Goal: Information Seeking & Learning: Learn about a topic

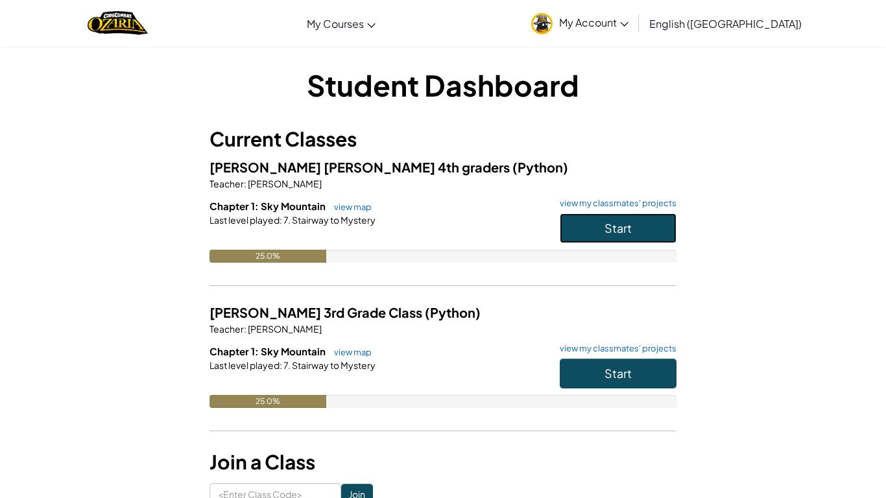
click at [650, 229] on button "Start" at bounding box center [618, 228] width 117 height 30
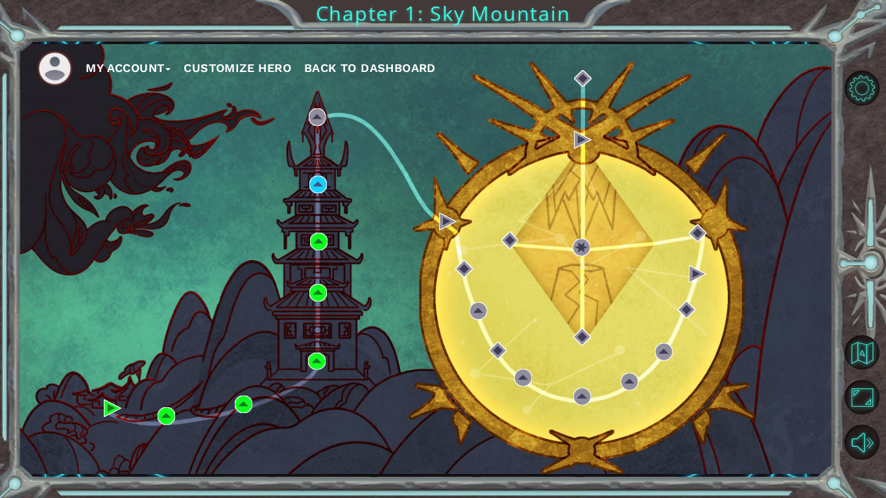
click at [230, 64] on button "Customize Hero" at bounding box center [238, 67] width 108 height 19
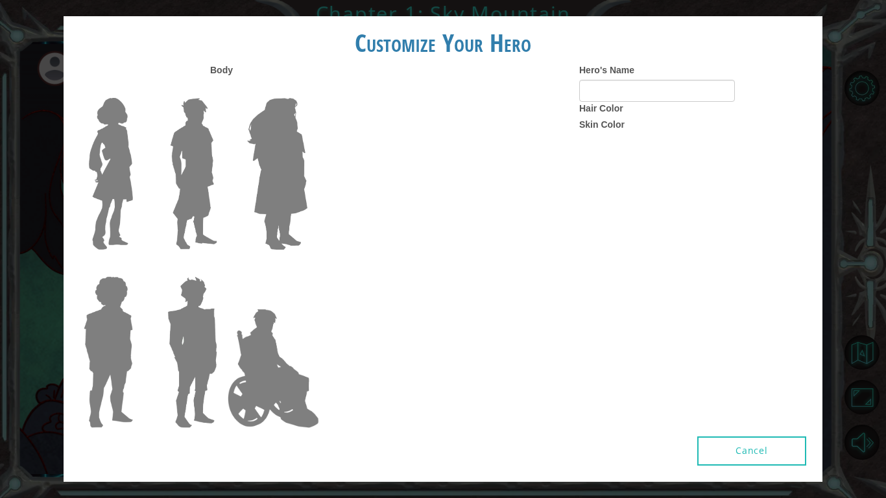
type input "[PERSON_NAME]"
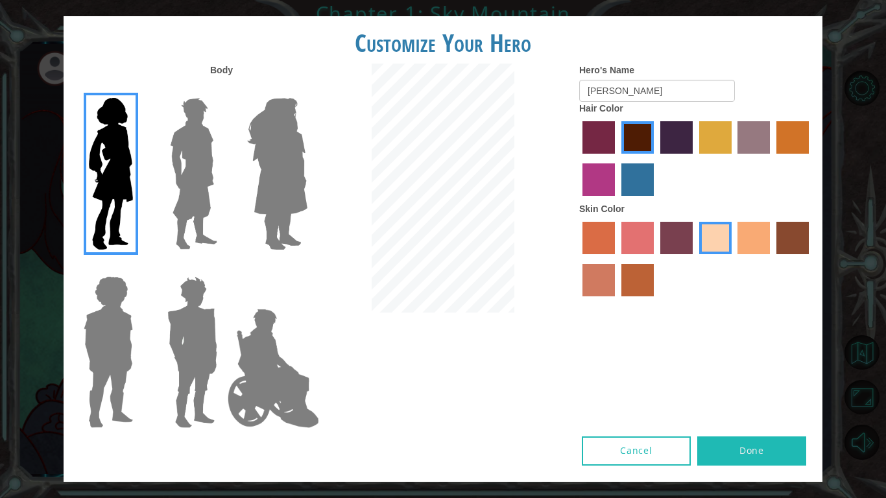
click at [267, 193] on img at bounding box center [277, 174] width 71 height 162
click at [307, 90] on input "Hero Amethyst" at bounding box center [307, 90] width 0 height 0
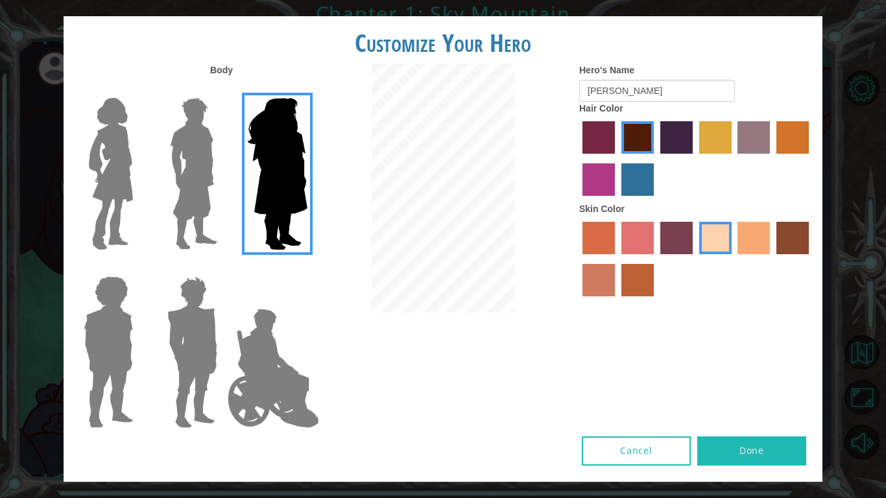
click at [112, 179] on img at bounding box center [111, 174] width 55 height 162
click at [138, 90] on input "Hero Connie" at bounding box center [138, 90] width 0 height 0
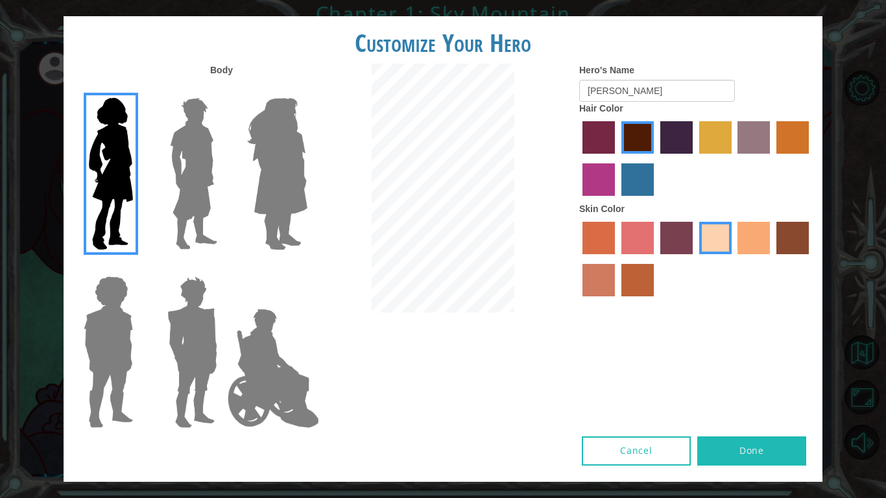
click at [598, 277] on label "burning sand skin color" at bounding box center [599, 280] width 32 height 32
click at [811, 259] on input "burning sand skin color" at bounding box center [811, 259] width 0 height 0
click at [705, 230] on label "sandy beach skin color" at bounding box center [716, 238] width 32 height 32
click at [695, 259] on input "sandy beach skin color" at bounding box center [695, 259] width 0 height 0
click at [631, 171] on label "lachmara hair color" at bounding box center [638, 180] width 32 height 32
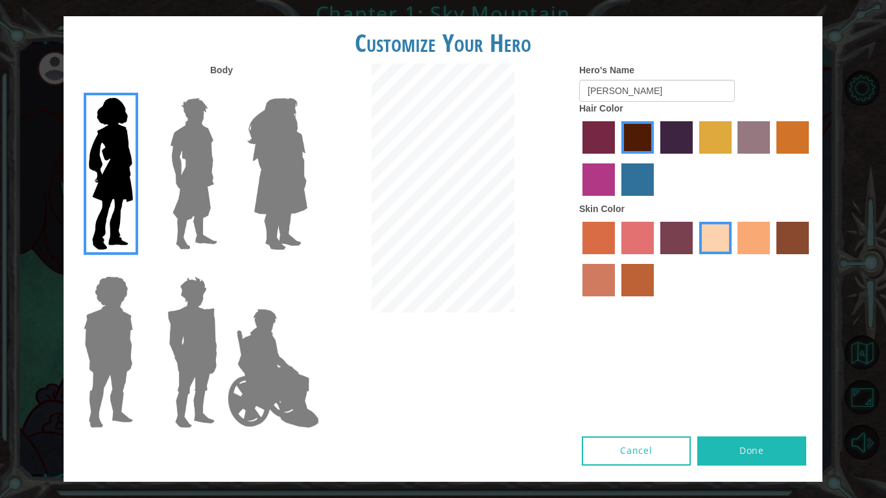
click at [617, 201] on input "lachmara hair color" at bounding box center [617, 201] width 0 height 0
click at [223, 69] on label "Body" at bounding box center [221, 70] width 23 height 13
click at [764, 450] on button "Done" at bounding box center [752, 451] width 109 height 29
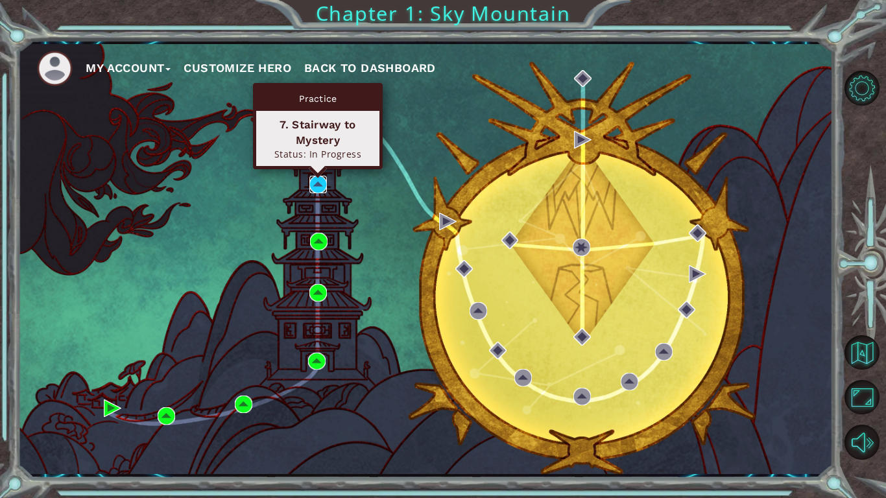
click at [319, 182] on img at bounding box center [319, 185] width 18 height 18
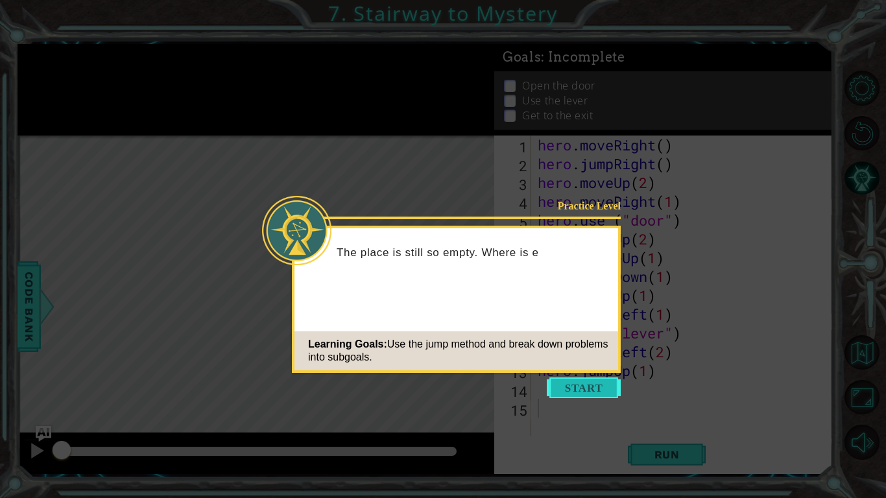
click at [567, 382] on button "Start" at bounding box center [584, 388] width 74 height 21
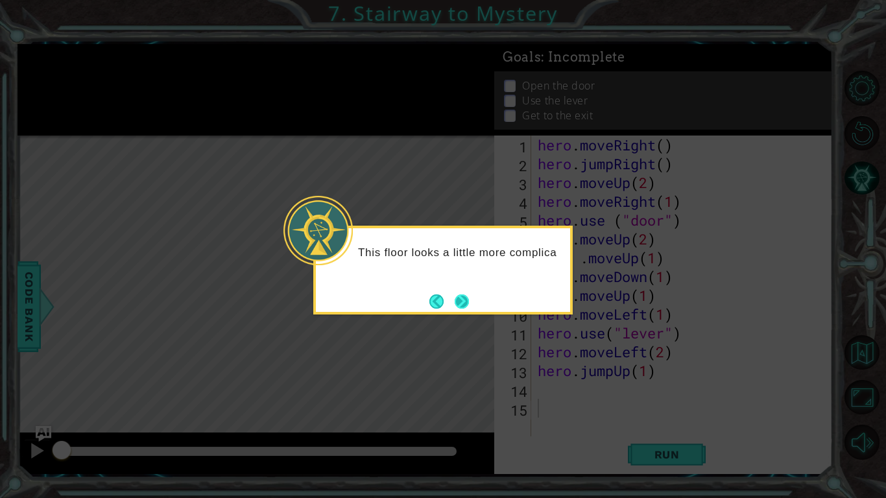
click at [465, 299] on button "Next" at bounding box center [462, 302] width 14 height 14
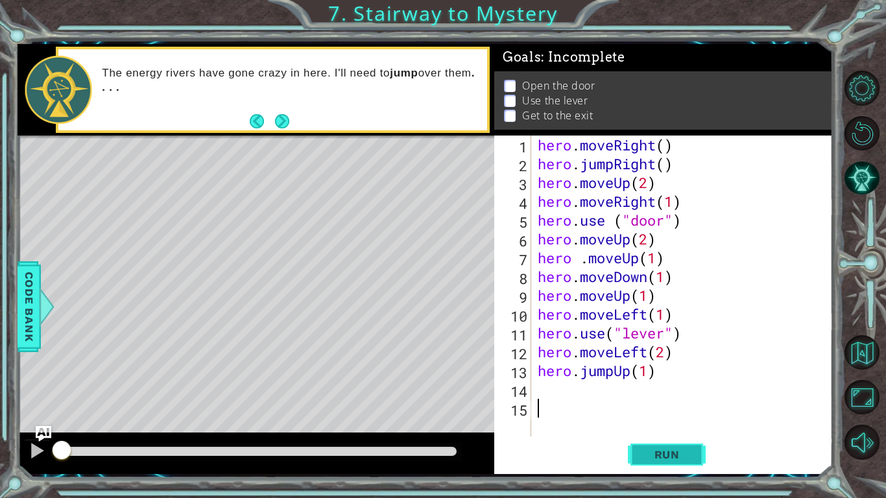
click at [655, 448] on span "Run" at bounding box center [667, 454] width 51 height 13
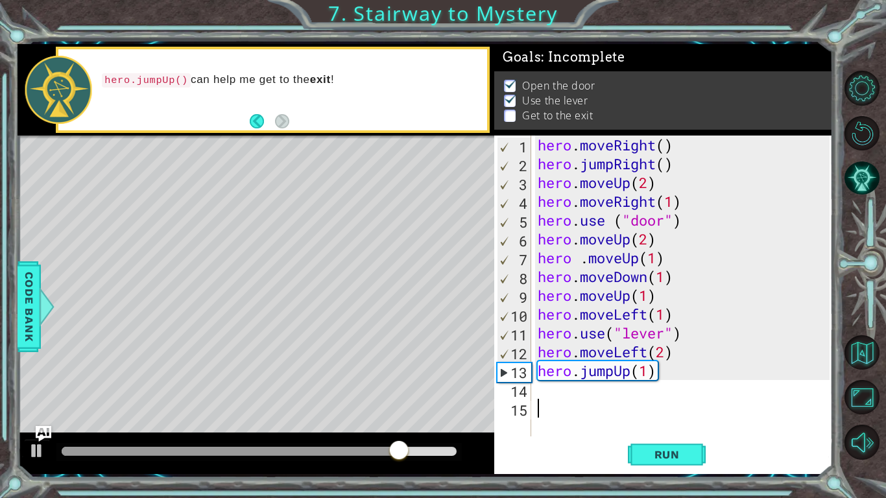
click at [531, 396] on div "1 2 3 4 5 6 7 8 9 10 11 12 13 14 15 hero . moveRight ( ) hero . jumpRight ( ) h…" at bounding box center [661, 286] width 335 height 301
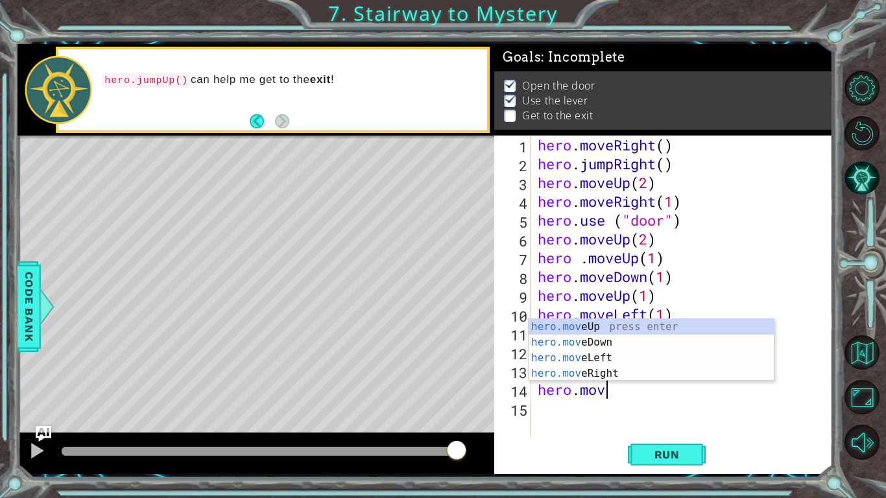
scroll to position [0, 3]
click at [612, 372] on div "hero.move Up press enter hero.move Down press enter hero.move Left press enter …" at bounding box center [651, 365] width 245 height 93
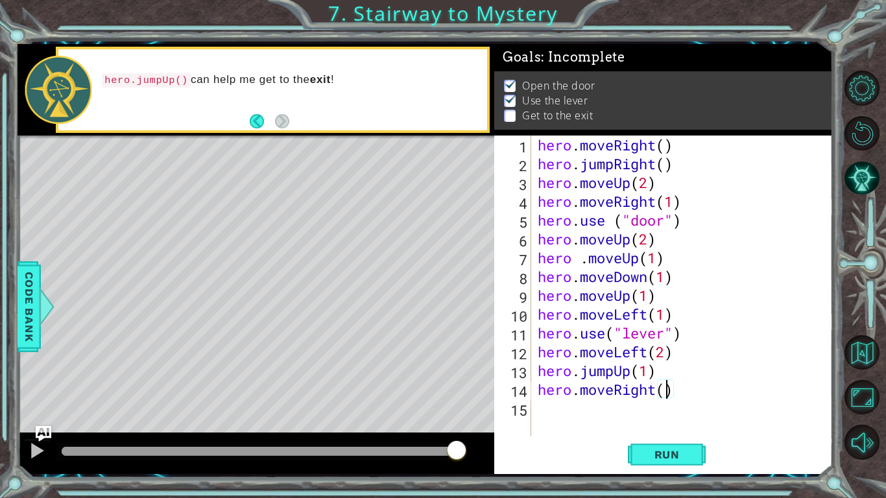
type textarea "hero.moveRight(2)"
click at [657, 445] on button "Run" at bounding box center [667, 455] width 78 height 34
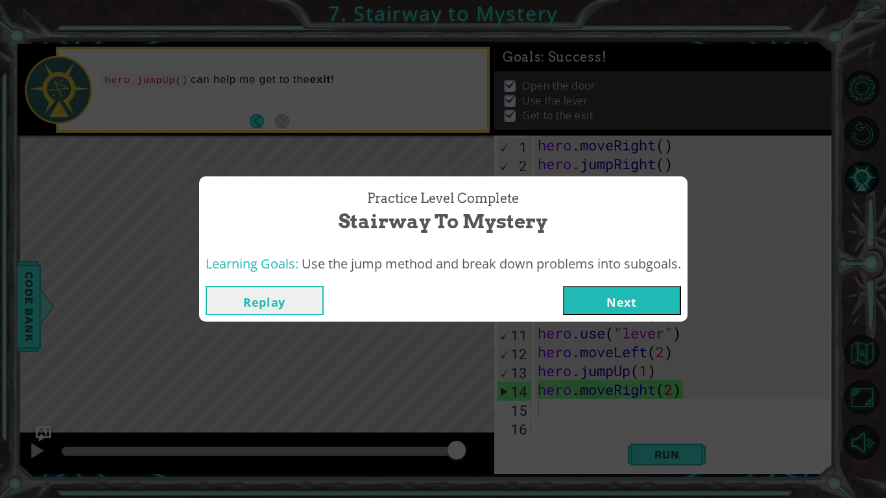
click at [633, 293] on button "Next" at bounding box center [622, 300] width 118 height 29
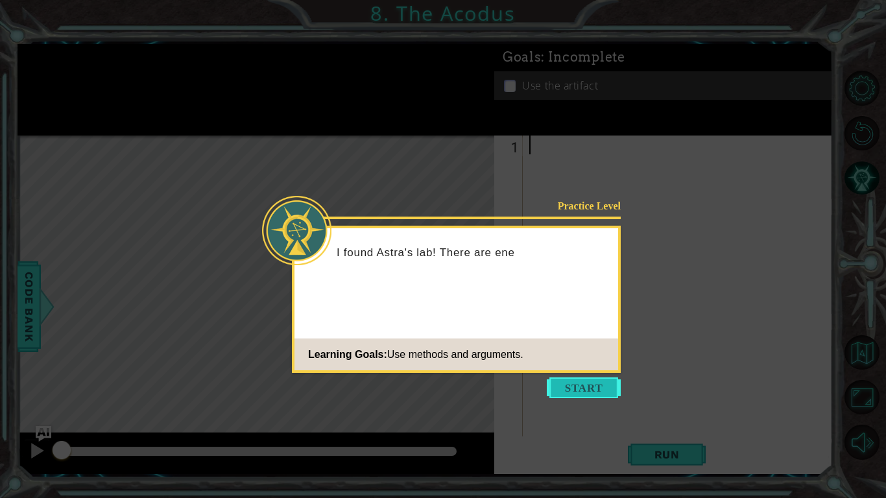
click at [557, 380] on button "Start" at bounding box center [584, 388] width 74 height 21
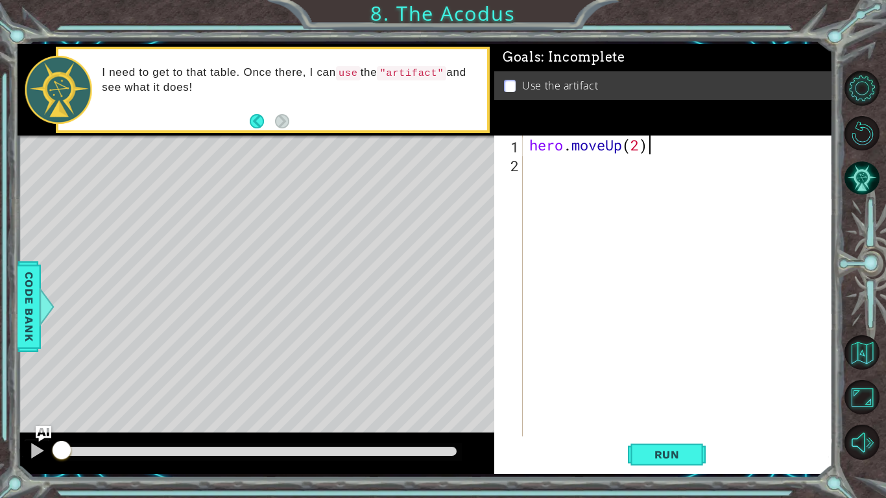
scroll to position [0, 5]
type textarea "hero.moveUp(2)"
click at [673, 448] on span "Run" at bounding box center [667, 454] width 51 height 13
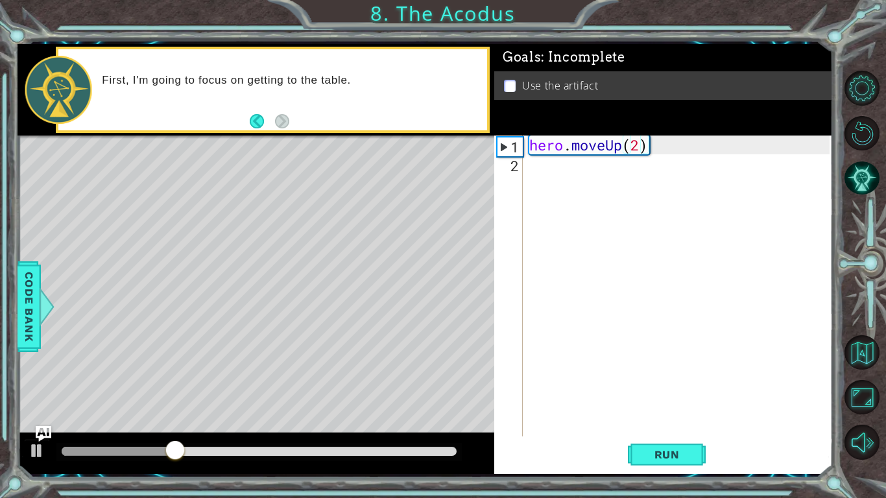
click at [519, 167] on div "hero.moveUp(2) 1 2 hero . moveUp ( 2 ) הההההההההההההההההההההההההההההההההההההההה…" at bounding box center [661, 286] width 335 height 301
click at [542, 167] on div "hero . moveUp ( 2 )" at bounding box center [682, 305] width 310 height 339
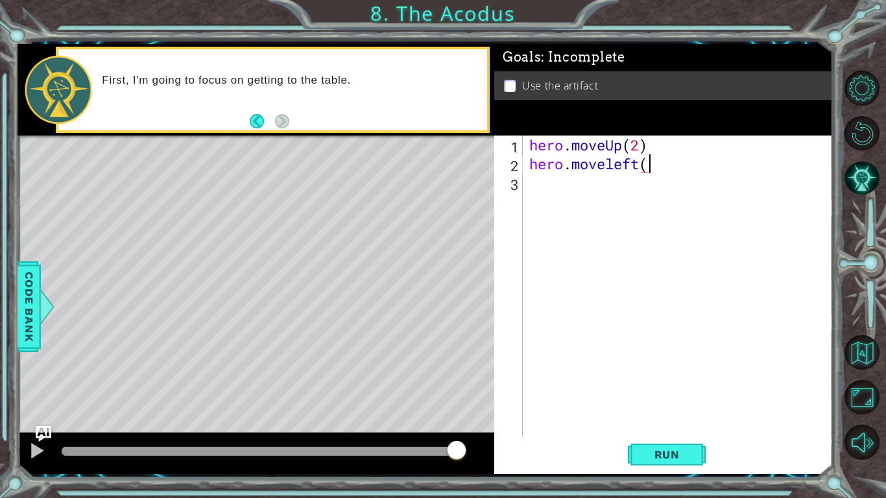
scroll to position [0, 5]
type textarea "hero.moveleft(1)"
click at [700, 448] on button "Run" at bounding box center [667, 455] width 78 height 34
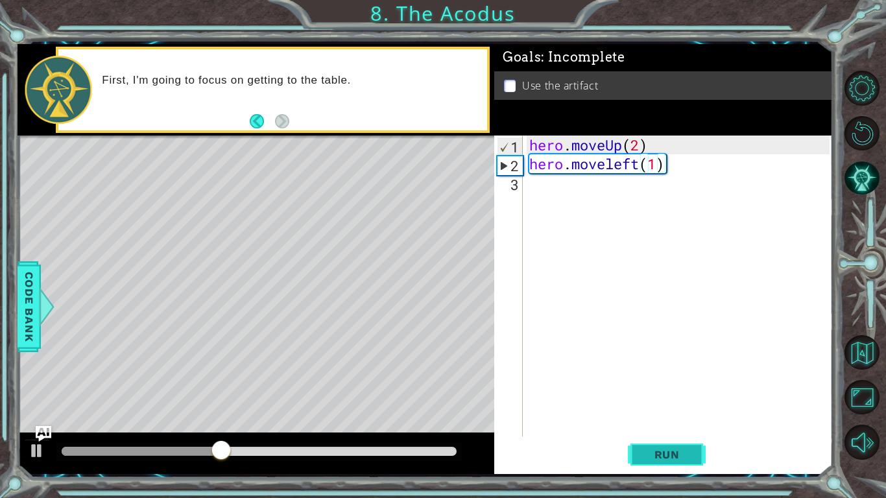
click at [648, 456] on span "Run" at bounding box center [667, 454] width 51 height 13
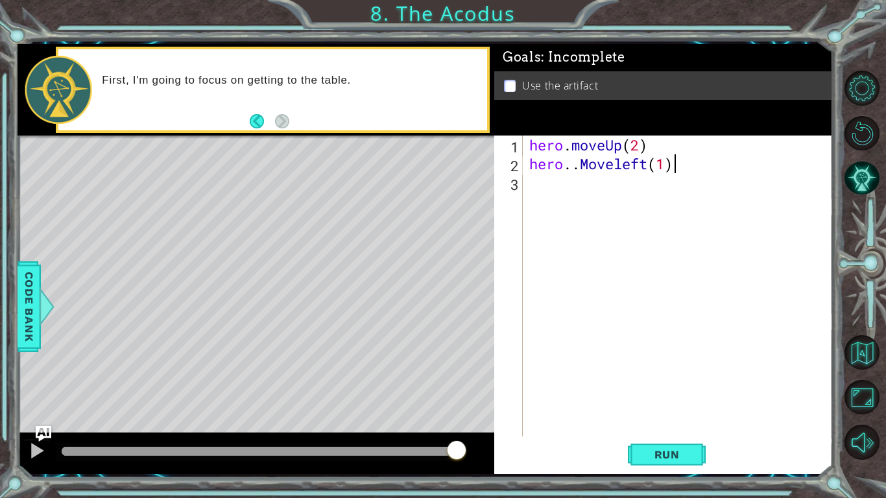
scroll to position [0, 6]
click at [668, 461] on button "Run" at bounding box center [667, 455] width 78 height 34
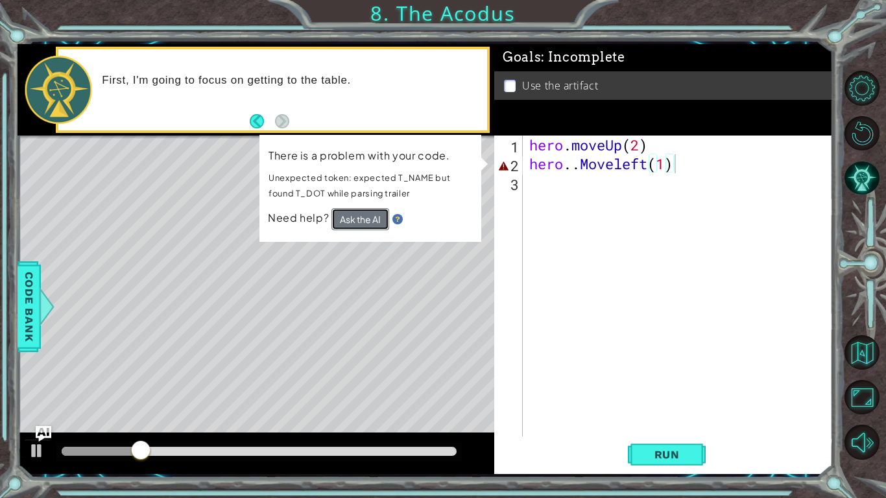
click at [369, 215] on button "Ask the AI" at bounding box center [361, 219] width 58 height 22
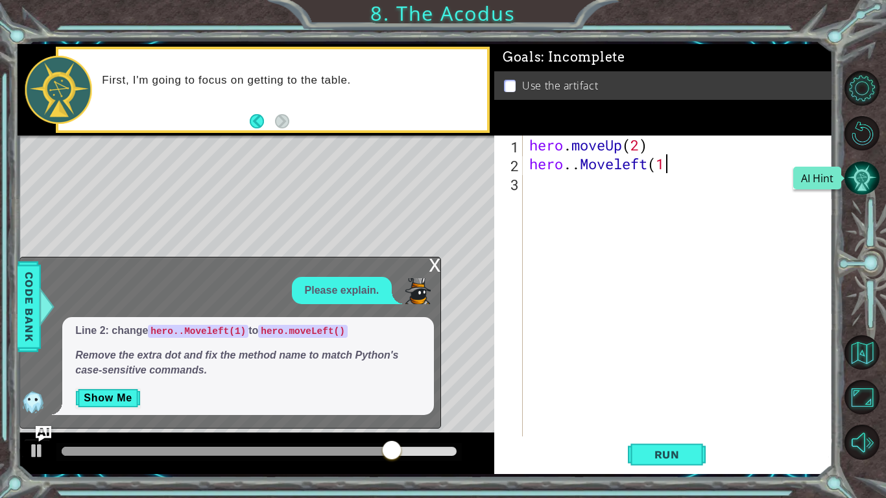
type textarea "hero..Moveleft("
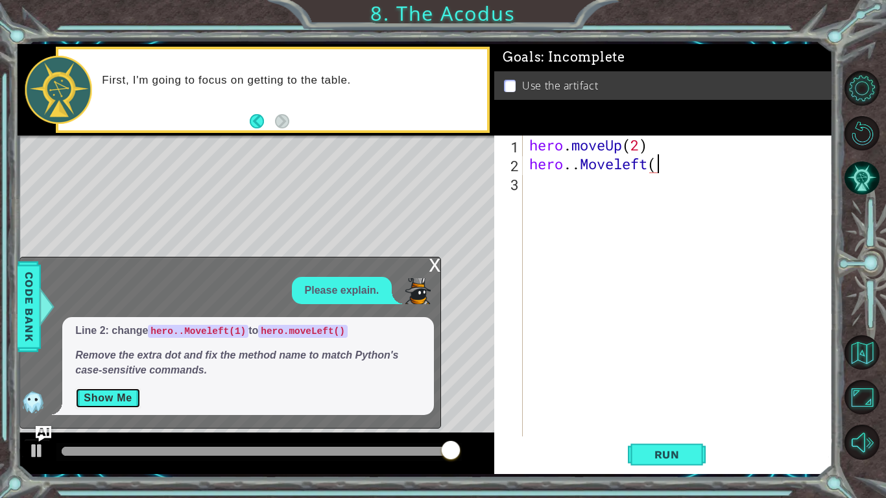
click at [129, 396] on button "Show Me" at bounding box center [108, 398] width 66 height 21
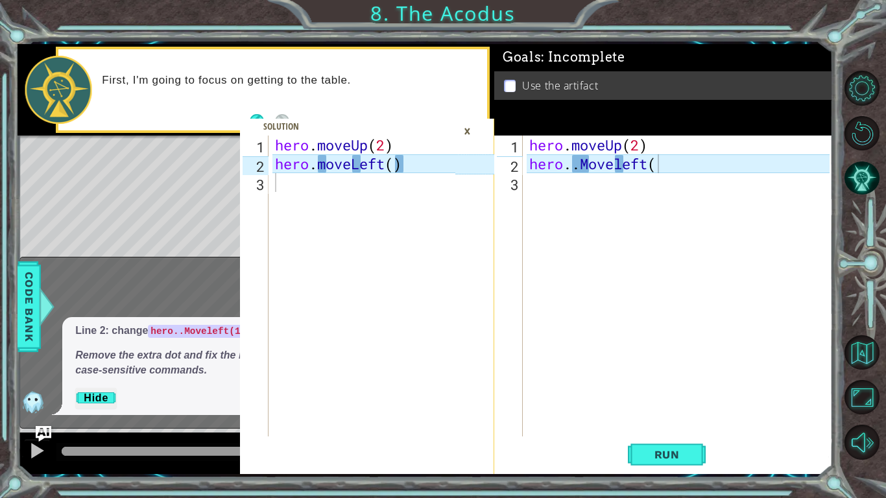
click at [687, 167] on div "hero . moveUp ( 2 ) hero . . [GEOGRAPHIC_DATA] (" at bounding box center [682, 305] width 310 height 339
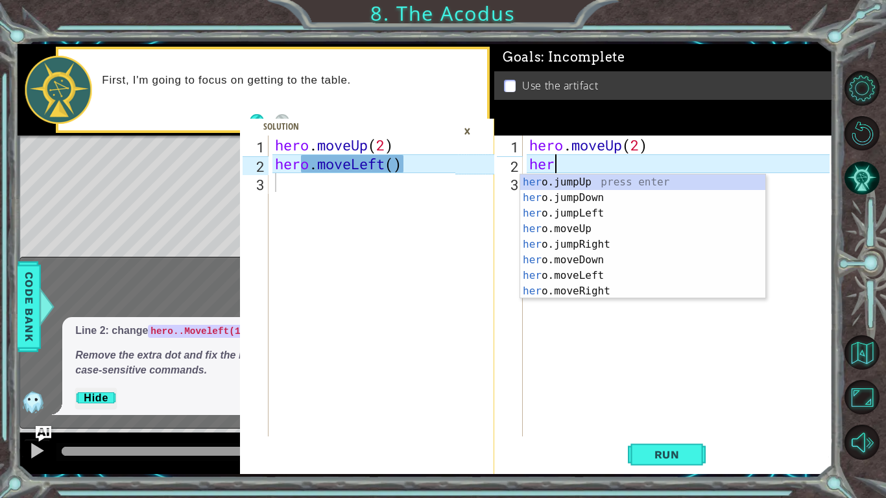
scroll to position [0, 0]
type textarea "h"
click at [614, 238] on div "h ero.jumpUp press enter h ero.moveUp press enter h ero.jumpDown press enter h …" at bounding box center [642, 253] width 245 height 156
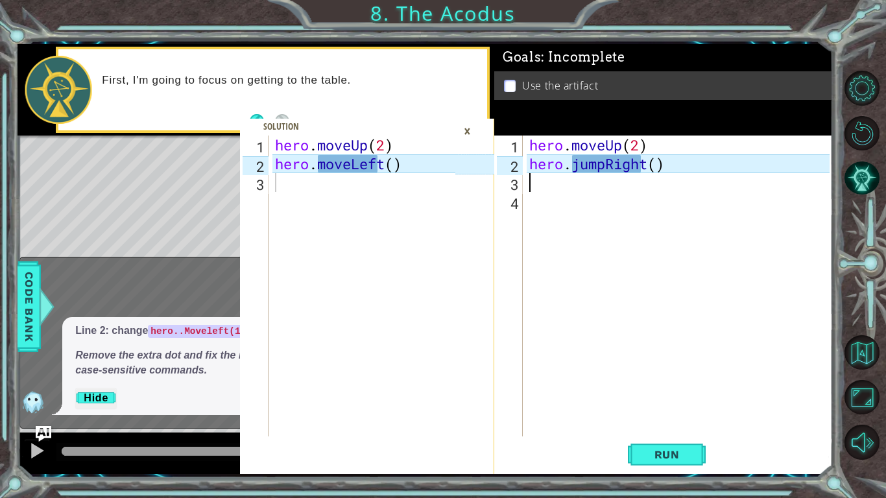
click at [703, 164] on div "hero . moveUp ( 2 ) hero . jumpRight ( )" at bounding box center [682, 305] width 310 height 339
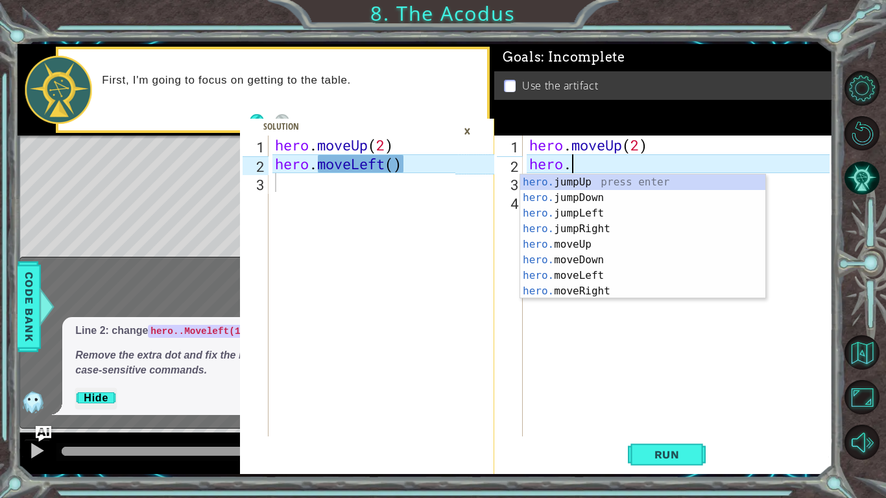
click at [605, 271] on div "hero. jumpUp press enter hero. jumpDown press enter hero. jumpLeft press enter …" at bounding box center [642, 253] width 245 height 156
type textarea "hero.moveLeft(1)"
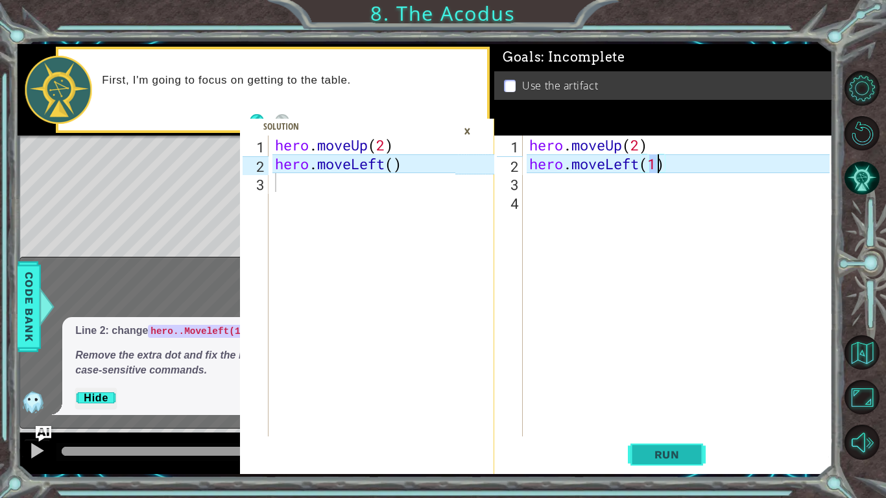
click at [659, 450] on span "Run" at bounding box center [667, 454] width 51 height 13
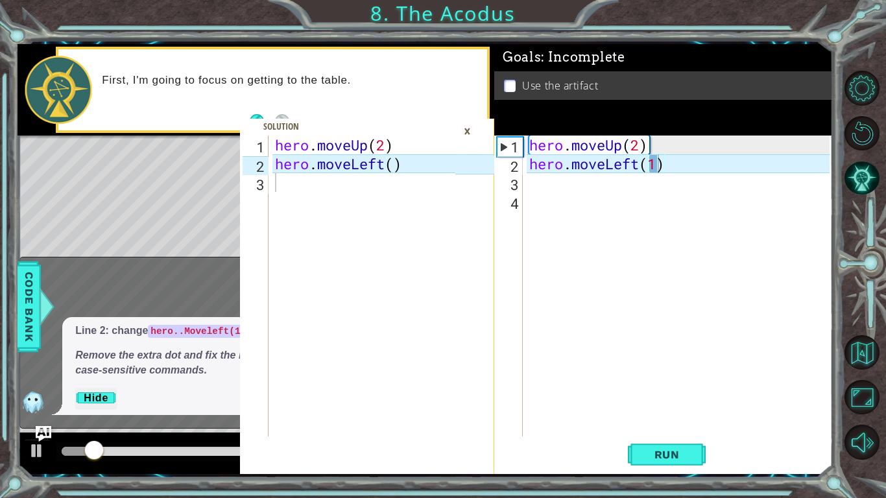
click at [470, 131] on div "×" at bounding box center [467, 131] width 20 height 22
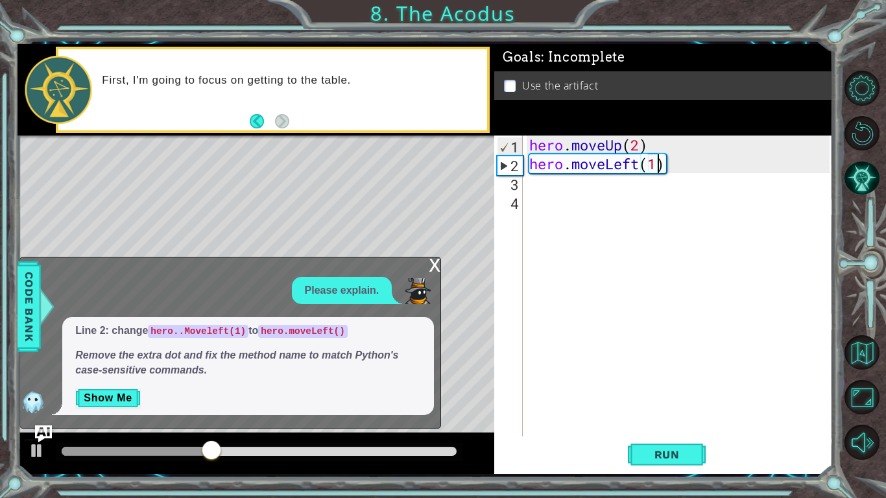
click at [45, 432] on img "Ask AI" at bounding box center [43, 434] width 17 height 17
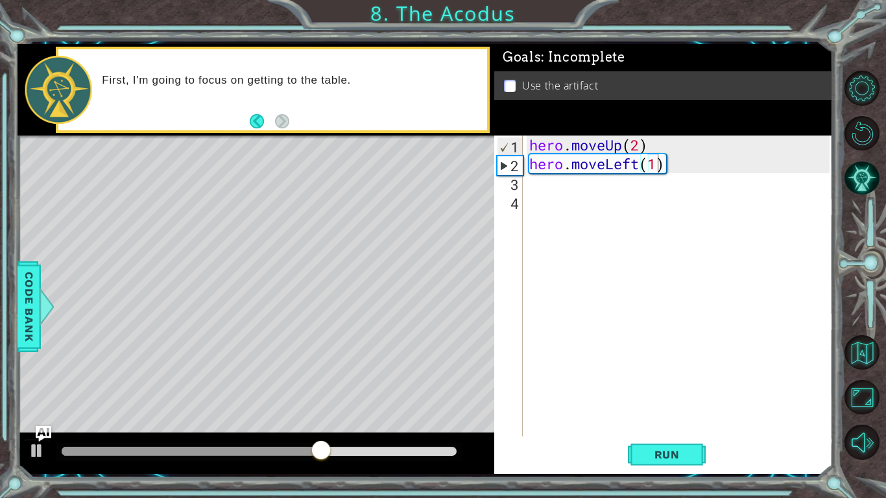
click at [537, 193] on div "hero . moveUp ( 2 ) hero . moveLeft ( 1 )" at bounding box center [682, 305] width 310 height 339
click at [511, 178] on div "3" at bounding box center [510, 184] width 26 height 19
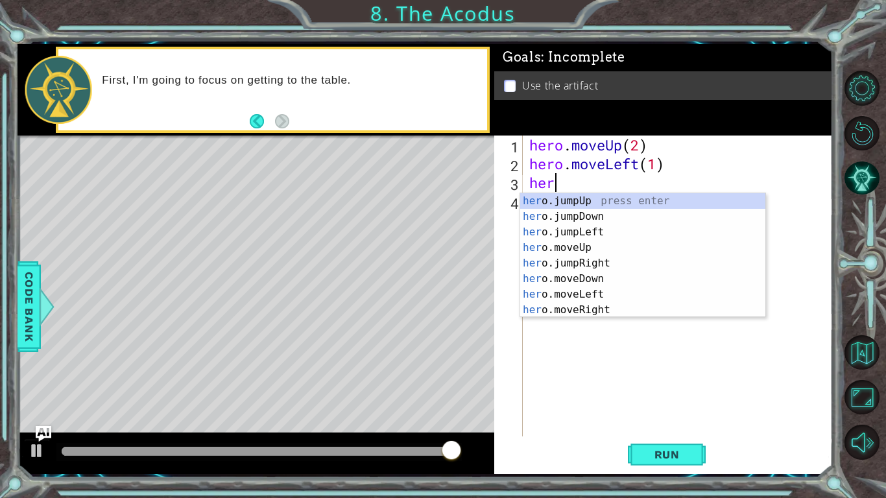
scroll to position [0, 1]
click at [602, 275] on div "hero .jumpUp press enter hero .jumpDown press enter hero .jumpLeft press enter …" at bounding box center [642, 271] width 245 height 156
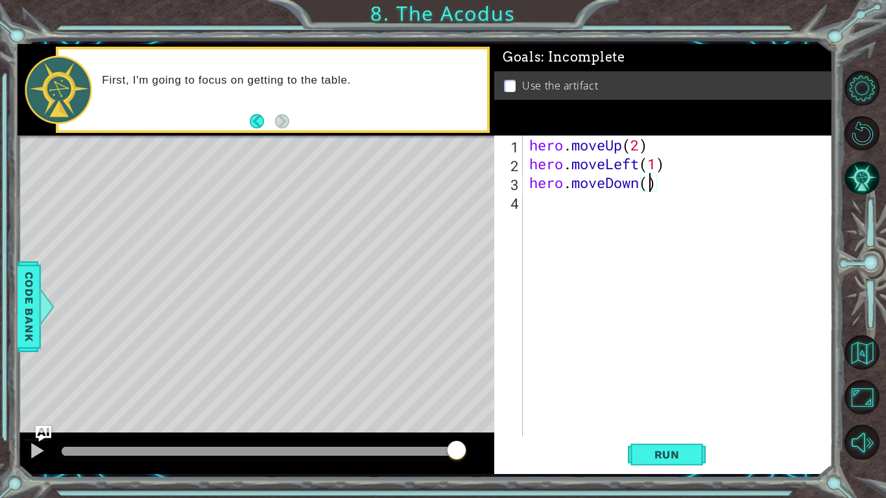
scroll to position [0, 5]
type textarea "hero.moveDown(2)"
click at [674, 462] on button "Run" at bounding box center [667, 455] width 78 height 34
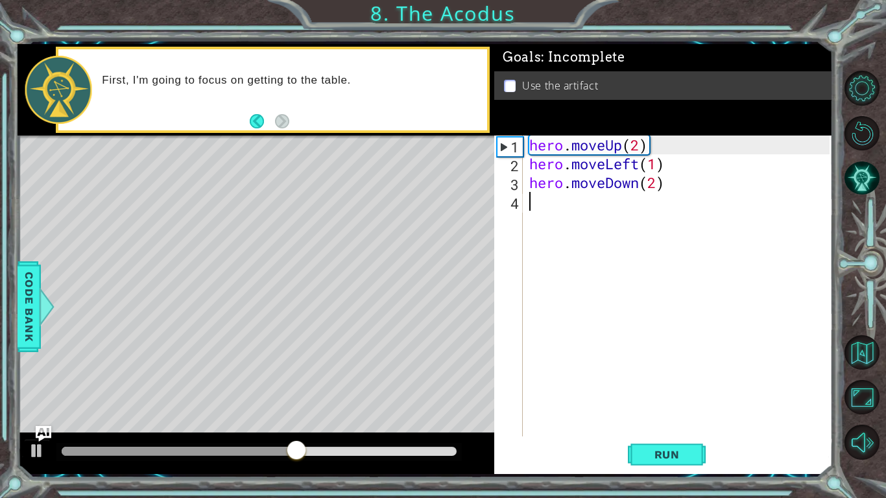
click at [537, 208] on div "hero . moveUp ( 2 ) hero . moveLeft ( 1 ) hero . moveDown ( 2 )" at bounding box center [682, 305] width 310 height 339
type textarea "h"
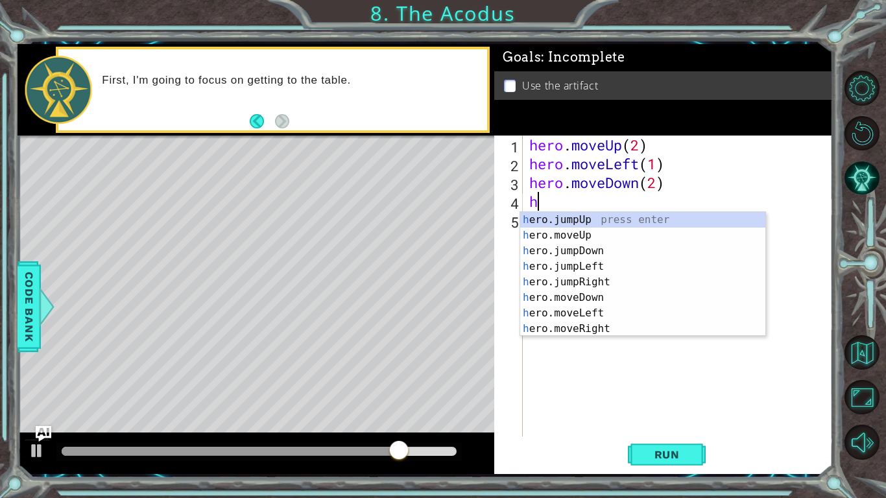
click at [641, 213] on div "h ero.jumpUp press enter h ero.moveUp press enter h ero.jumpDown press enter h …" at bounding box center [642, 290] width 245 height 156
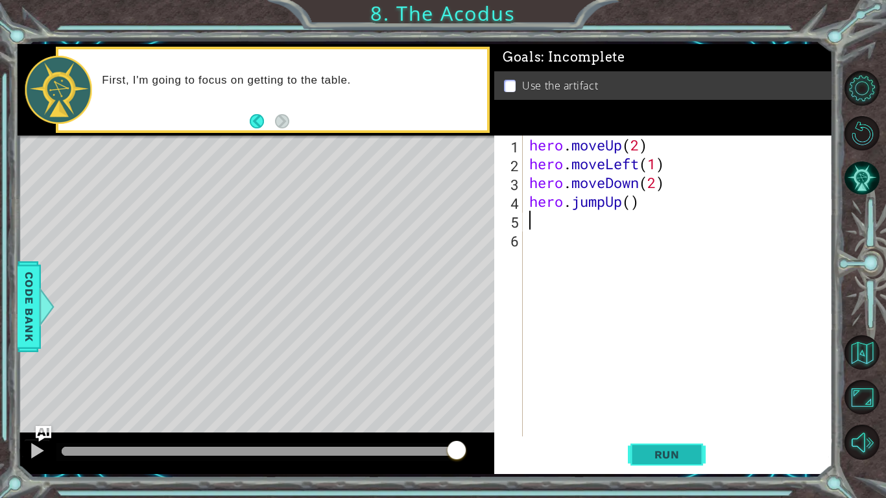
click at [659, 452] on span "Run" at bounding box center [667, 454] width 51 height 13
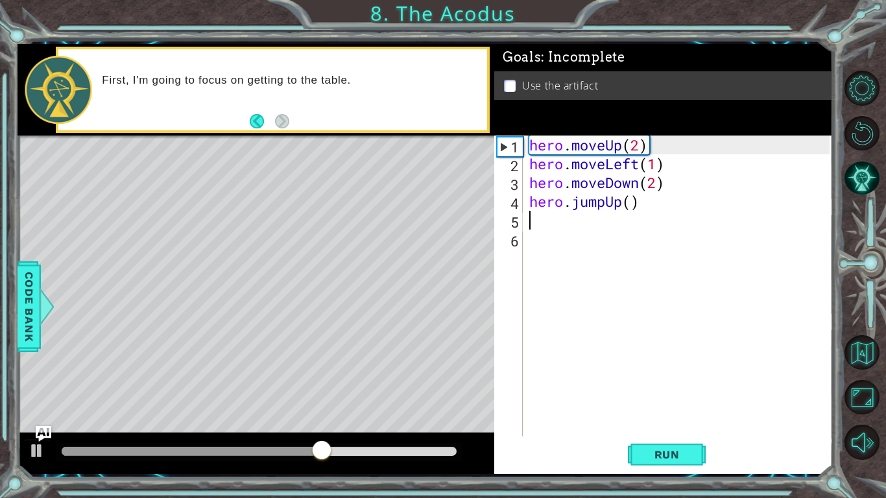
click at [655, 206] on div "hero . moveUp ( 2 ) hero . moveLeft ( 1 ) hero . moveDown ( 2 ) hero . jumpUp (…" at bounding box center [682, 305] width 310 height 339
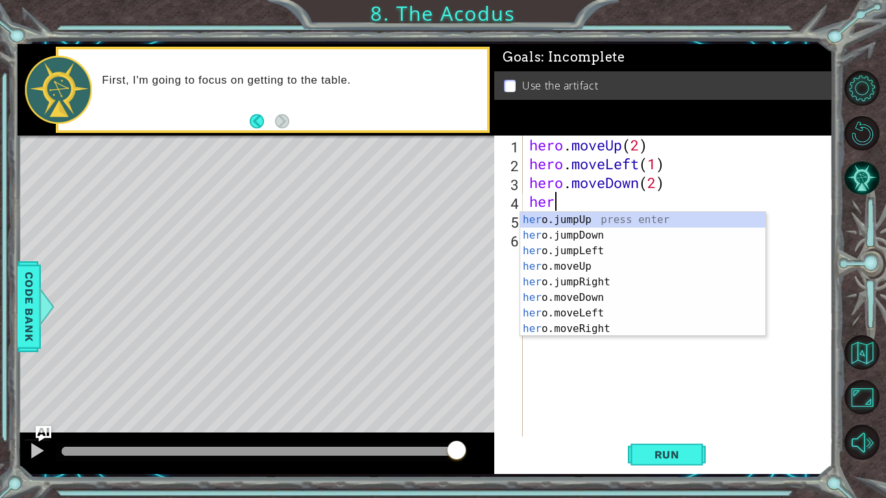
type textarea "hero"
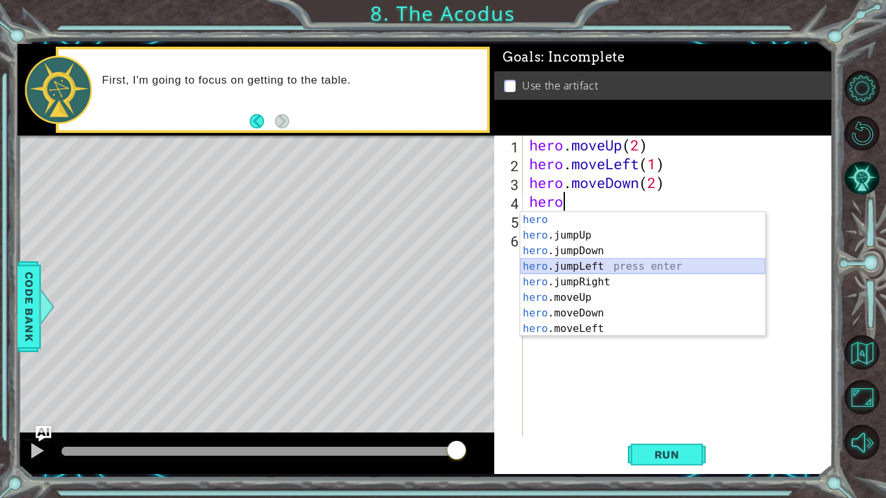
click at [611, 264] on div "hero press enter hero .jumpUp press enter hero .jumpDown press enter hero .jump…" at bounding box center [642, 290] width 245 height 156
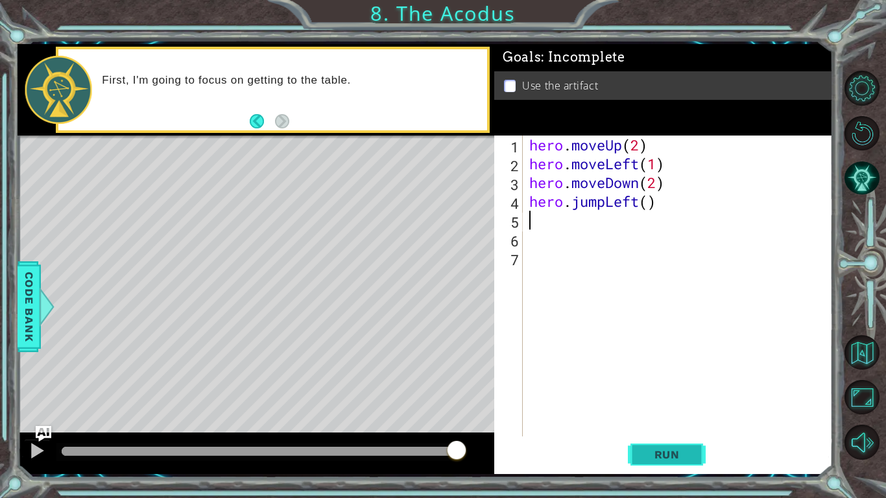
click at [679, 450] on span "Run" at bounding box center [667, 454] width 51 height 13
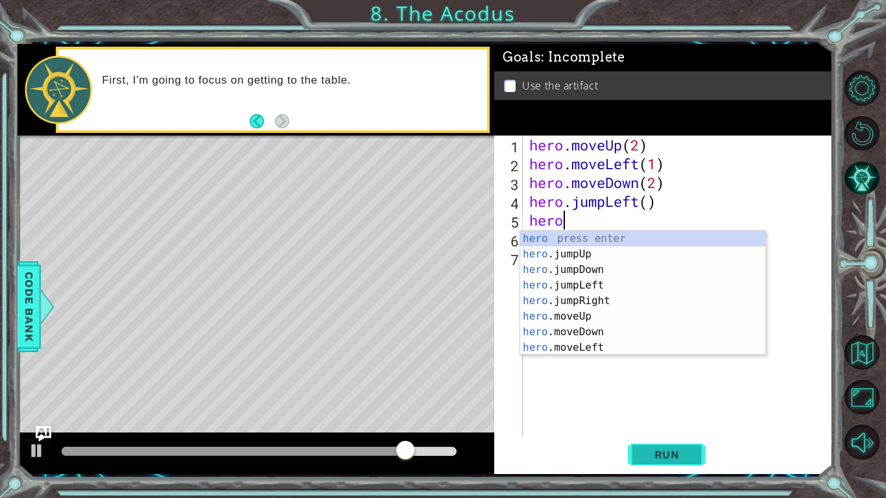
scroll to position [0, 1]
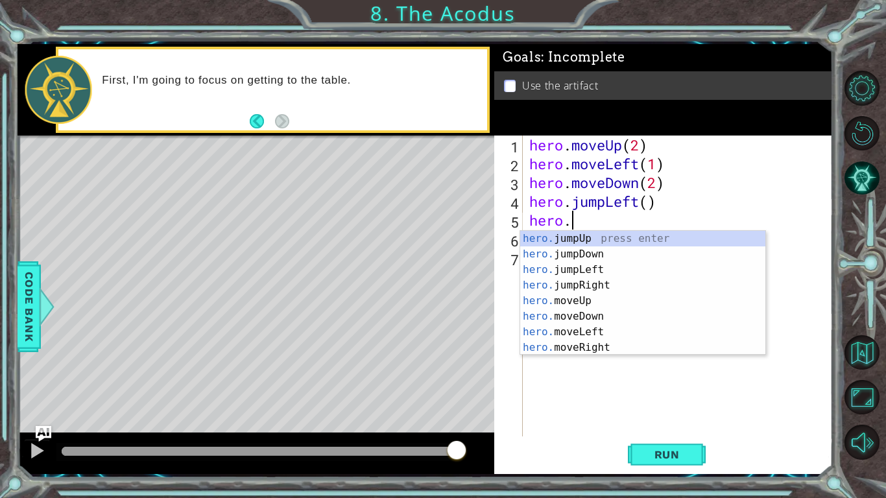
type textarea "hero."
